Goal: Download file/media

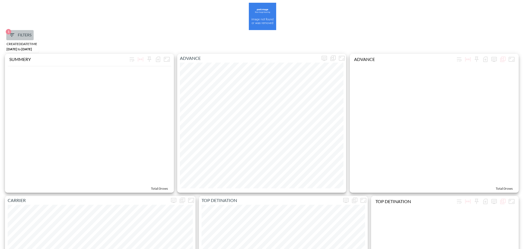
click at [16, 37] on span "1 Filters" at bounding box center [19, 35] width 23 height 7
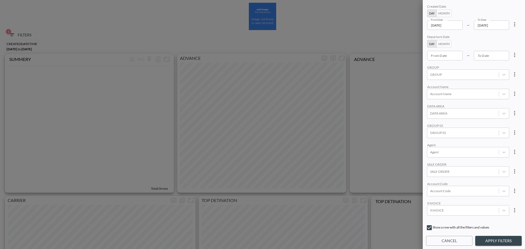
click at [515, 27] on icon "more" at bounding box center [515, 24] width 7 height 7
click at [506, 34] on li "Clear" at bounding box center [494, 37] width 49 height 10
type input "YYYY-MM-DD"
click at [444, 23] on div "From Date YYYY-MM-DD From Date" at bounding box center [446, 25] width 36 height 9
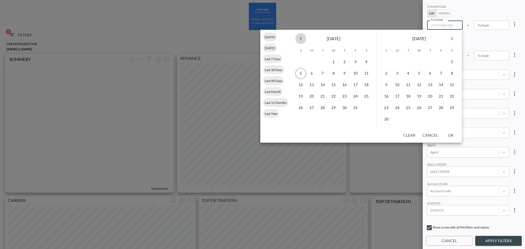
click at [302, 41] on icon "Previous month" at bounding box center [301, 38] width 7 height 7
click at [322, 84] on button "16" at bounding box center [322, 85] width 11 height 11
type input "2025-09-16"
click at [321, 110] on button "30" at bounding box center [322, 108] width 11 height 11
type input "2025-09-30"
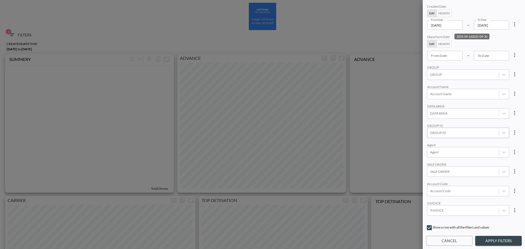
click at [450, 133] on div at bounding box center [464, 132] width 66 height 5
click at [433, 114] on input "CHEQ" at bounding box center [431, 114] width 11 height 11
type input "CHEQ"
click at [481, 86] on div "Account Name" at bounding box center [469, 87] width 82 height 4
click at [492, 238] on button "Apply Filters" at bounding box center [499, 241] width 47 height 10
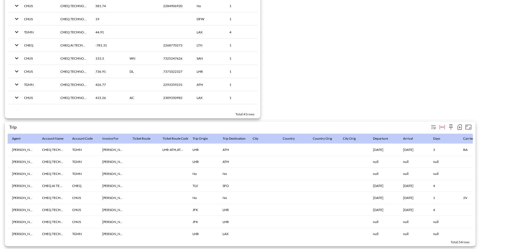
scroll to position [846, 0]
click at [458, 125] on icon "button" at bounding box center [460, 127] width 4 height 5
click at [415, 138] on li "Download CSV ( 54 Rows )" at bounding box center [432, 136] width 64 height 10
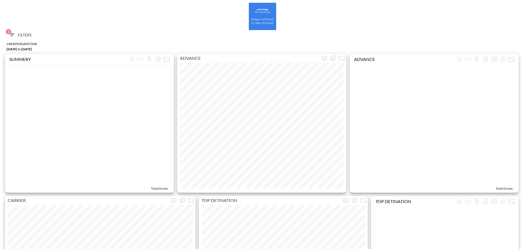
click at [14, 36] on icon "button" at bounding box center [11, 35] width 7 height 7
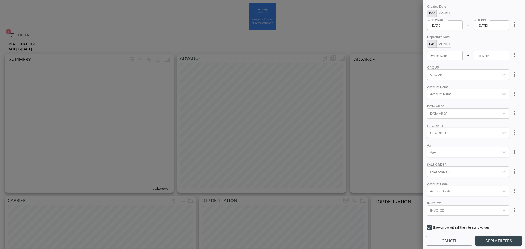
click at [458, 28] on input "[DATE]" at bounding box center [446, 25] width 36 height 9
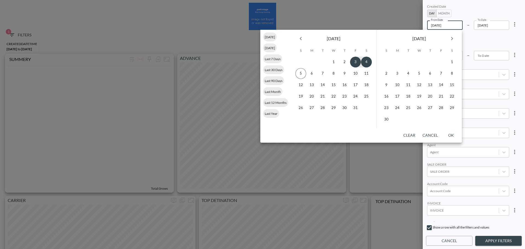
click at [302, 37] on icon "Previous month" at bounding box center [301, 38] width 7 height 7
click at [313, 63] on button "1" at bounding box center [312, 62] width 11 height 11
type input "[DATE]"
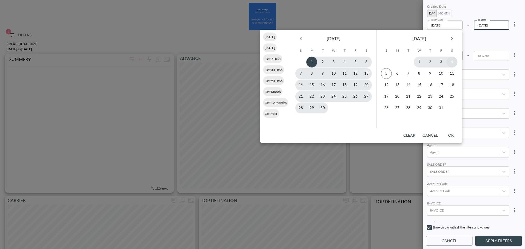
click at [451, 63] on button "4" at bounding box center [452, 62] width 11 height 11
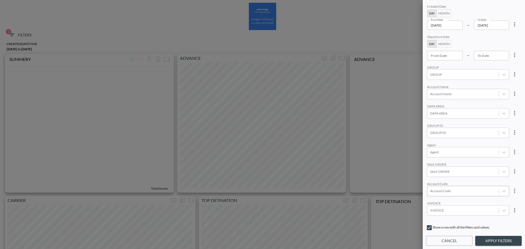
click at [451, 192] on div at bounding box center [464, 191] width 66 height 5
click at [437, 172] on input "NXTS" at bounding box center [431, 173] width 11 height 11
type input "NXTS"
click at [458, 141] on div "Created Date Day Month From Date [DATE] From Date – To Date [DATE] To Date Depa…" at bounding box center [474, 112] width 96 height 219
click at [488, 237] on button "Apply Filters" at bounding box center [499, 241] width 47 height 10
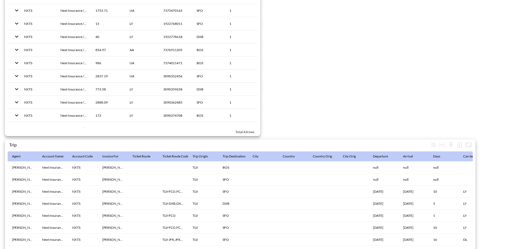
scroll to position [846, 0]
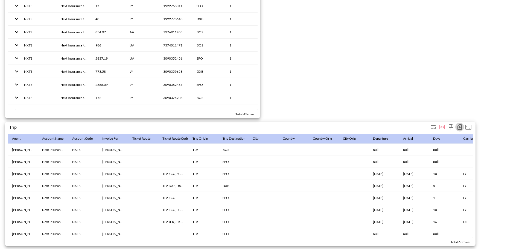
click at [462, 125] on icon "button" at bounding box center [460, 127] width 4 height 5
click at [413, 137] on li "Download CSV ( 63 Rows )" at bounding box center [432, 136] width 64 height 10
